Goal: Information Seeking & Learning: Learn about a topic

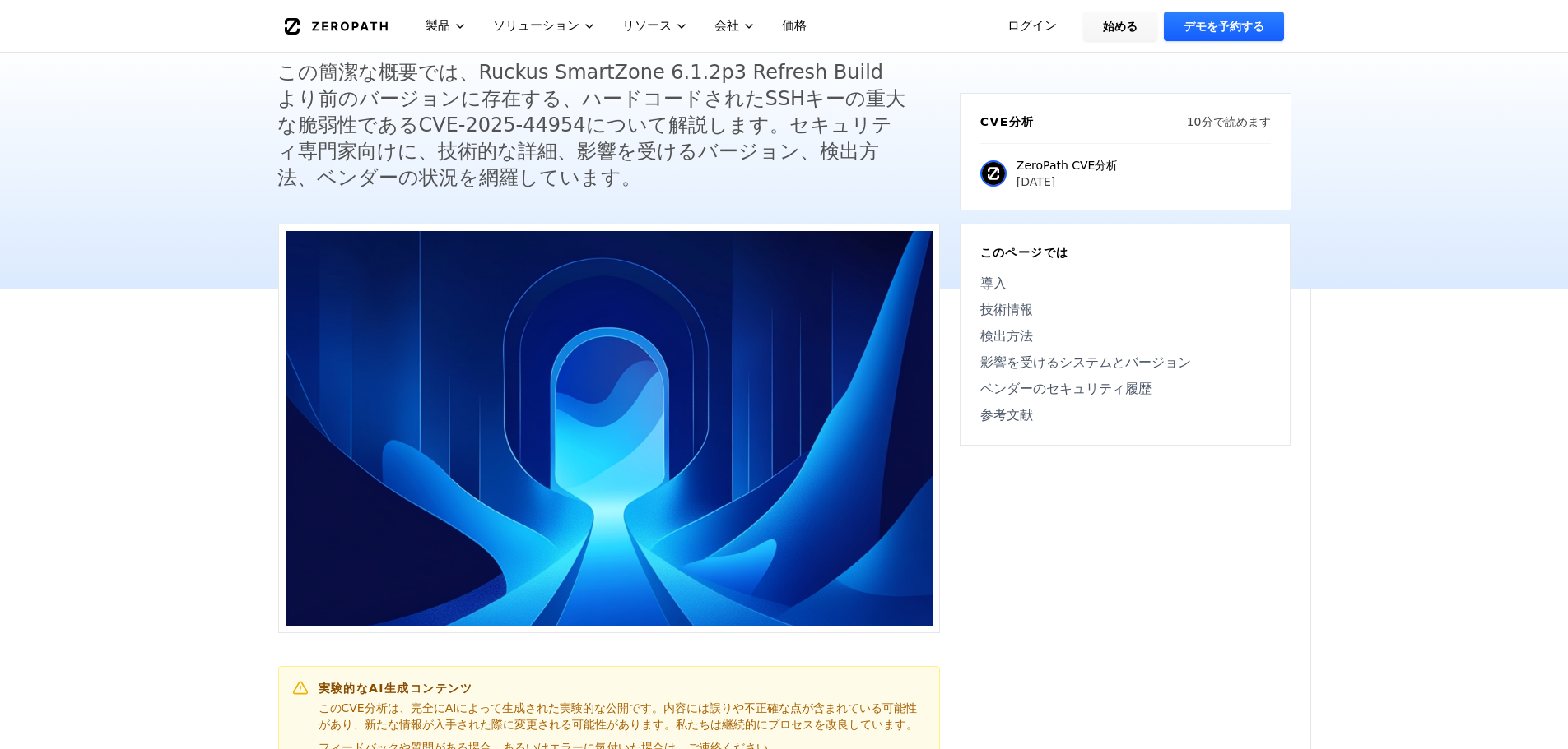
scroll to position [329, 0]
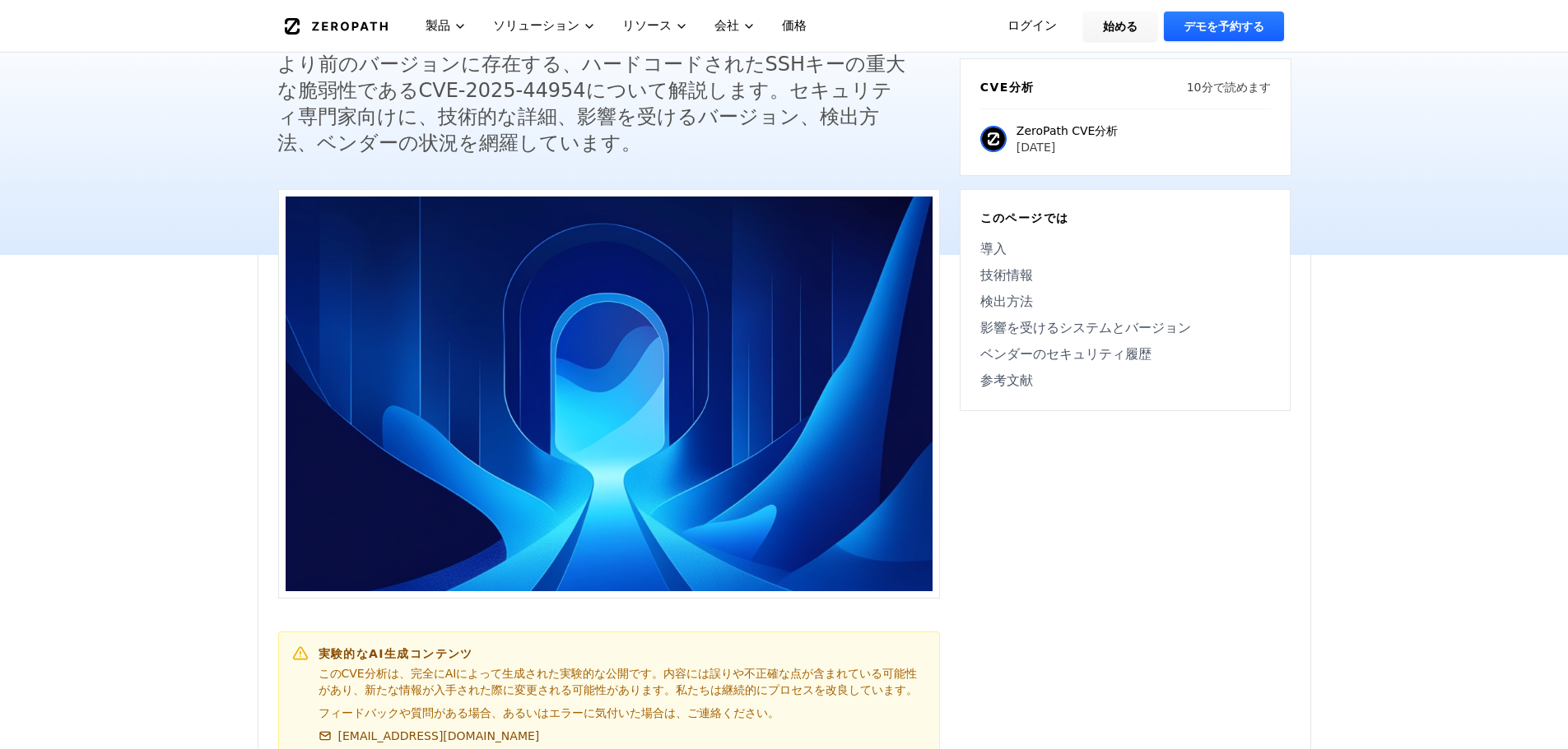
click at [1103, 320] on font "影響を受けるシステムとバージョン" at bounding box center [1085, 327] width 211 height 16
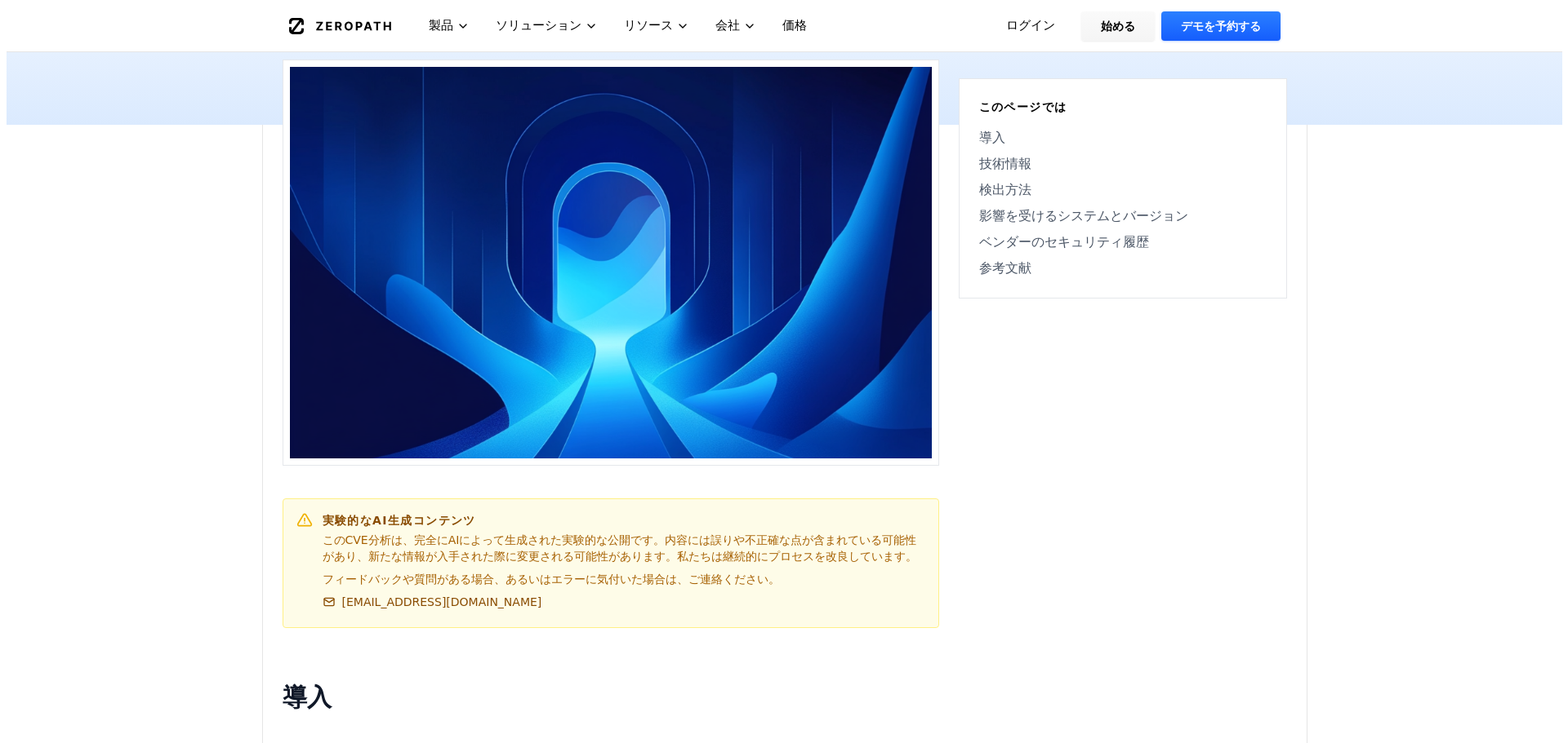
scroll to position [0, 0]
